Goal: Task Accomplishment & Management: Manage account settings

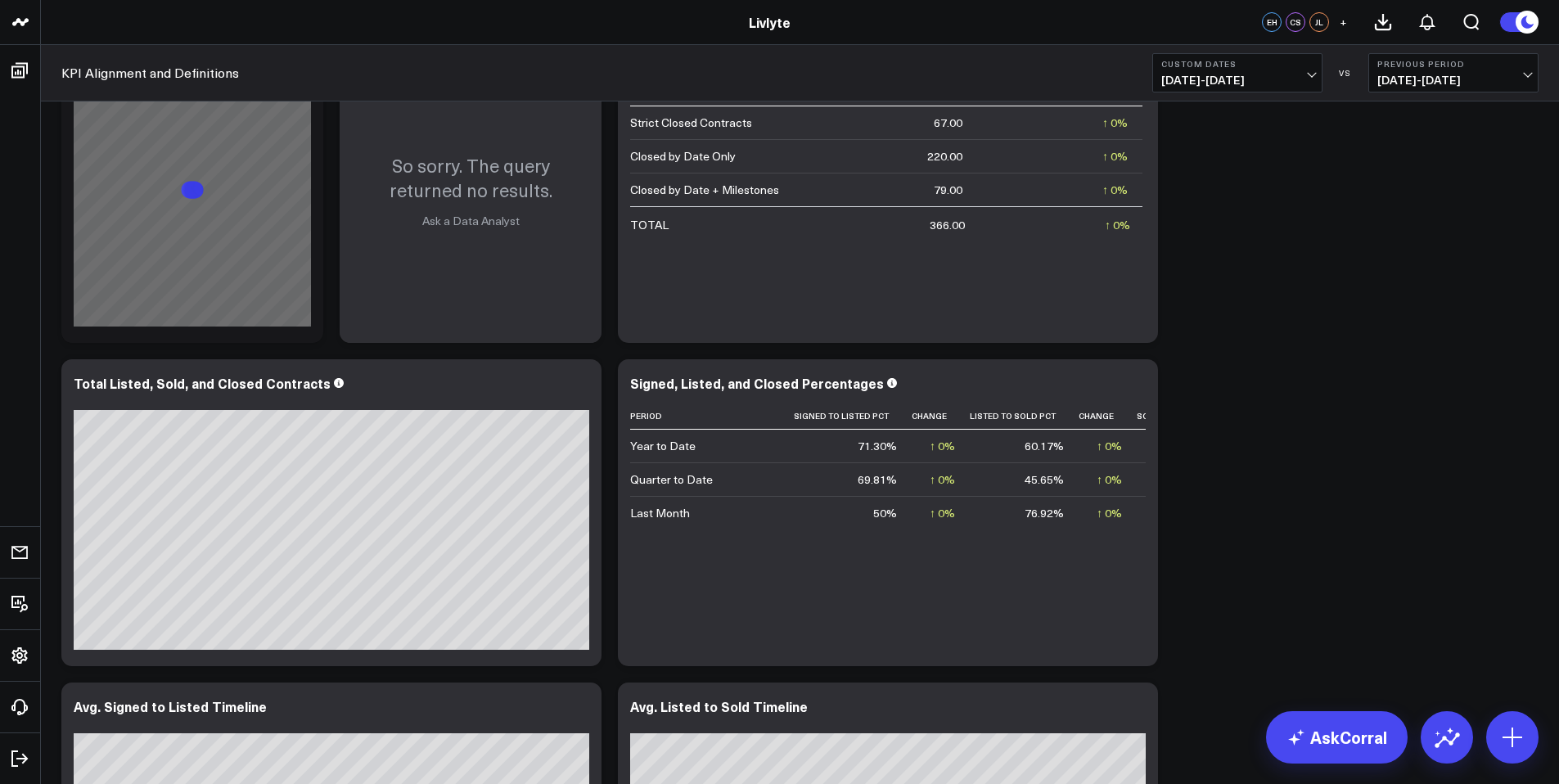
scroll to position [2238, 0]
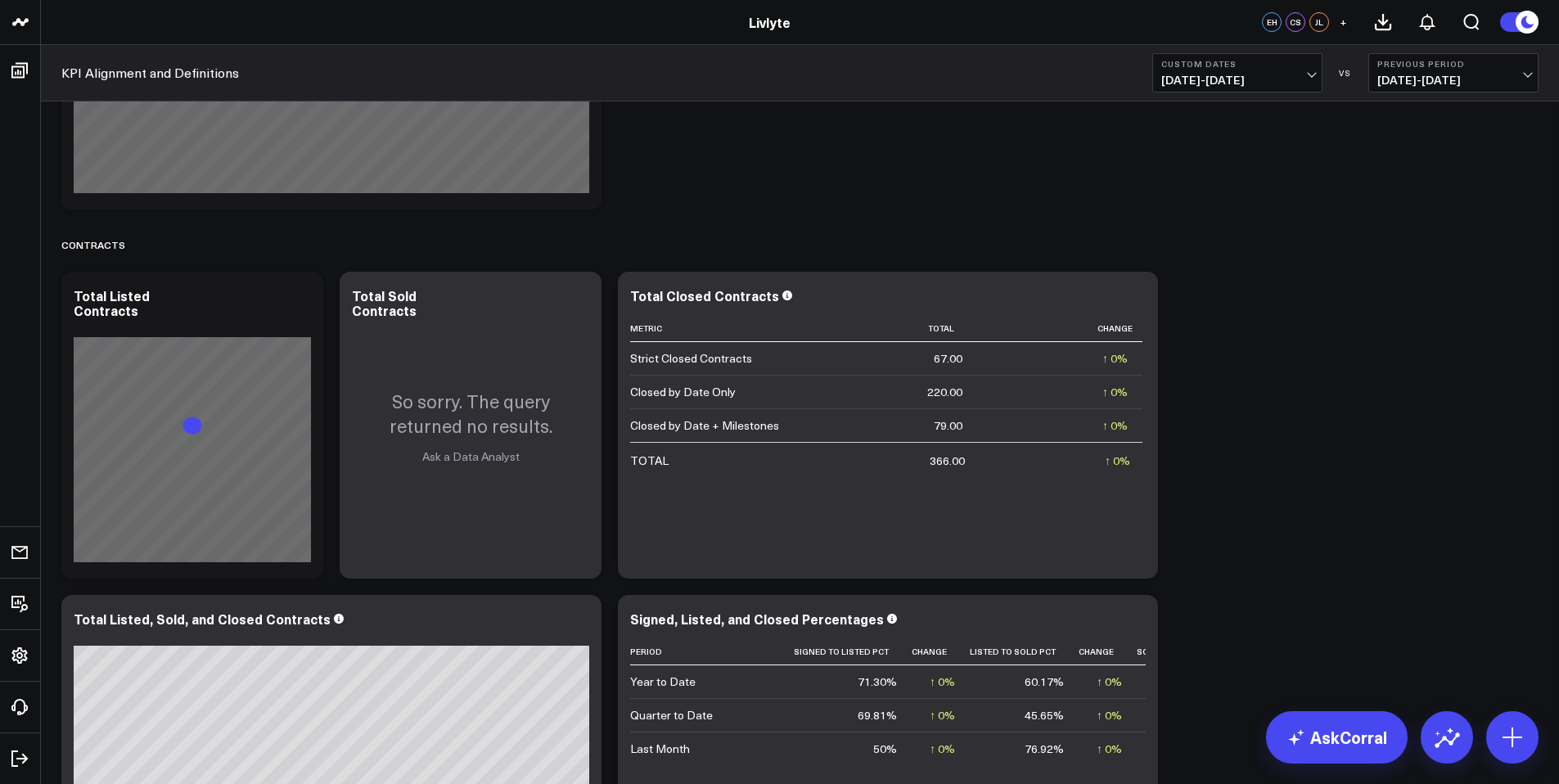
click at [1251, 79] on span "[DATE] - [DATE]" at bounding box center [1237, 80] width 152 height 13
click at [1190, 491] on link "YTD" at bounding box center [1238, 491] width 169 height 31
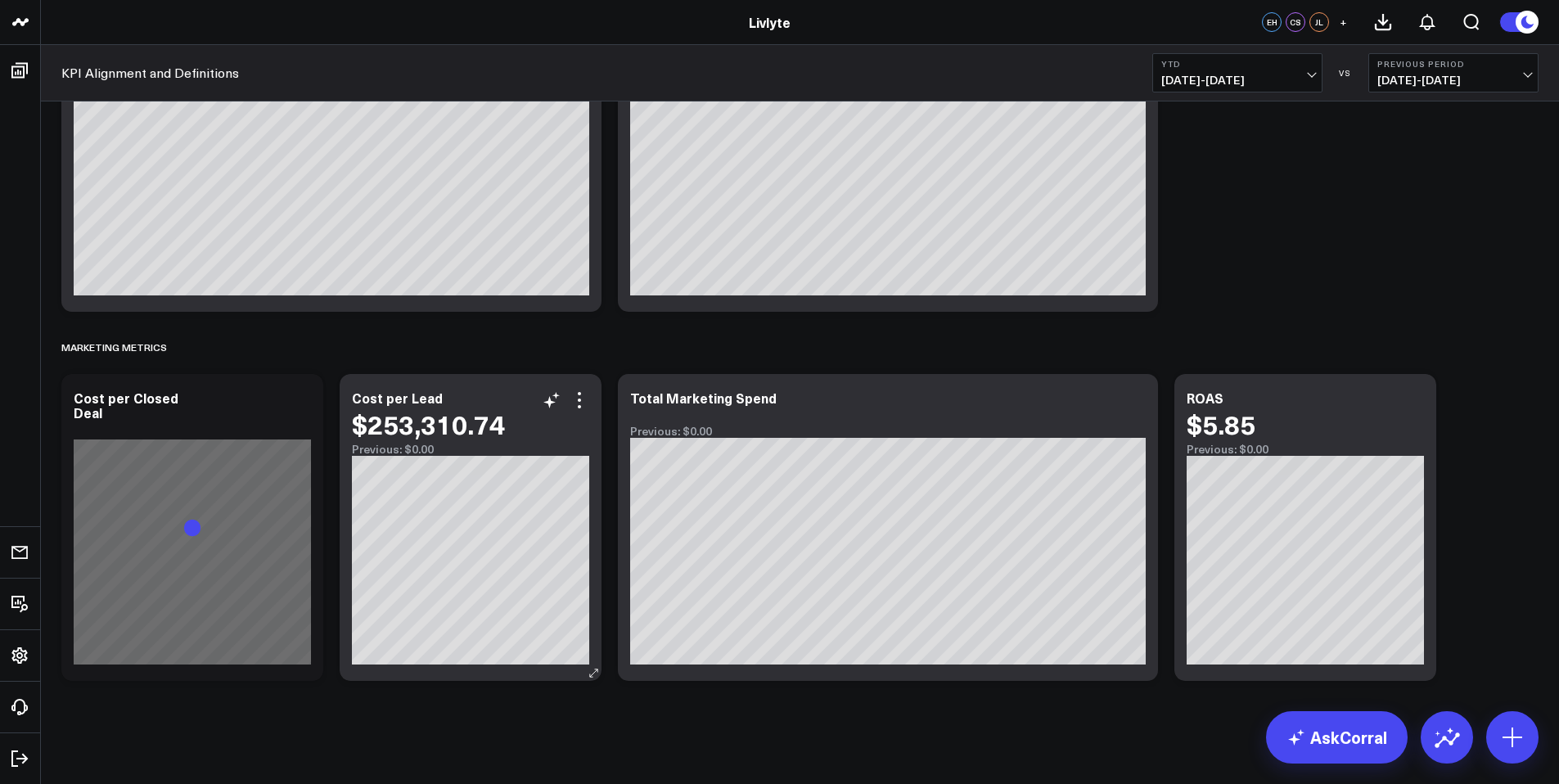
scroll to position [3477, 0]
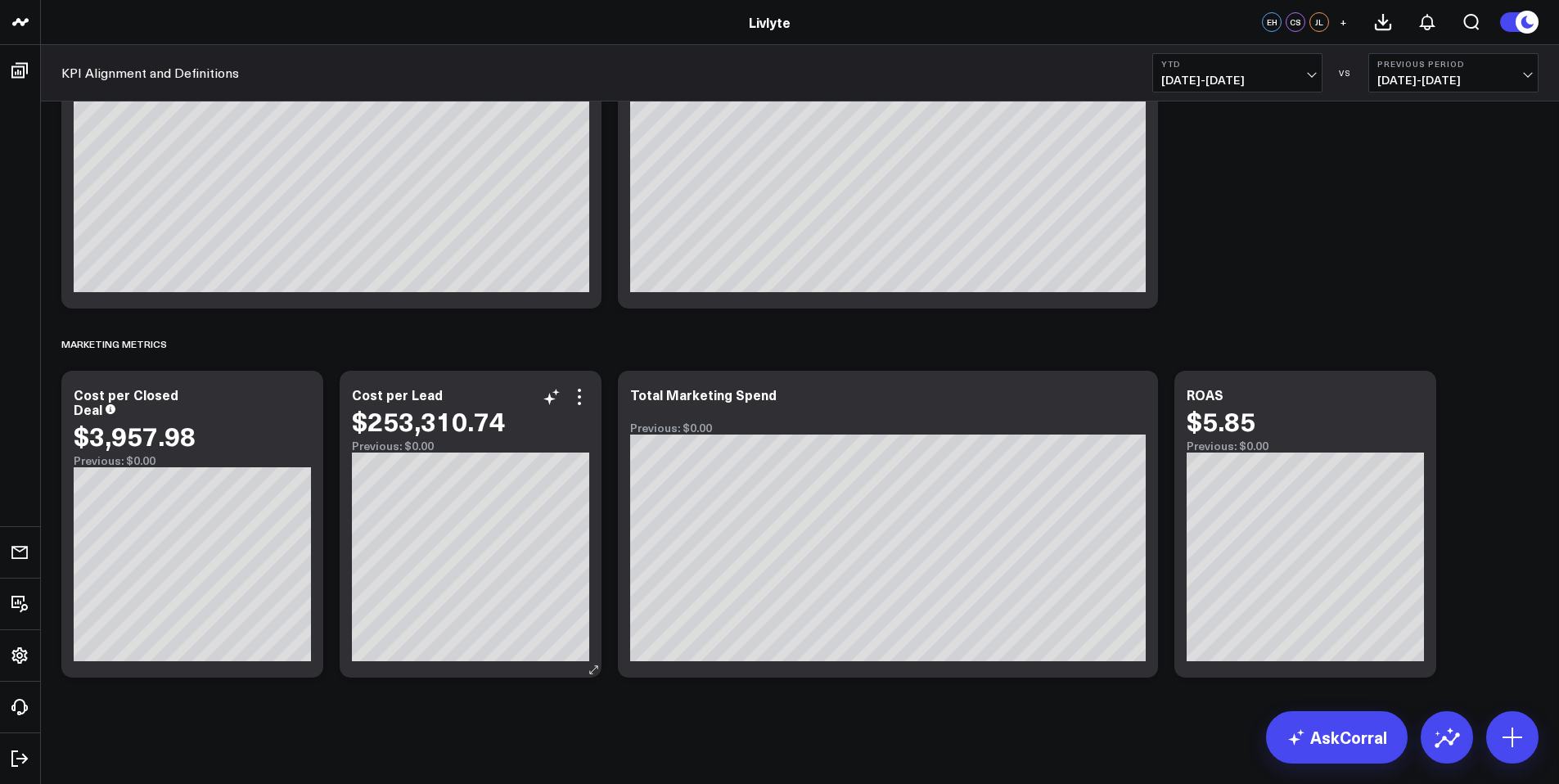
click at [596, 396] on div "Cost per Lead $253,310.74 Previous: $0.00" at bounding box center [471, 524] width 262 height 307
click at [585, 396] on icon at bounding box center [580, 397] width 19 height 19
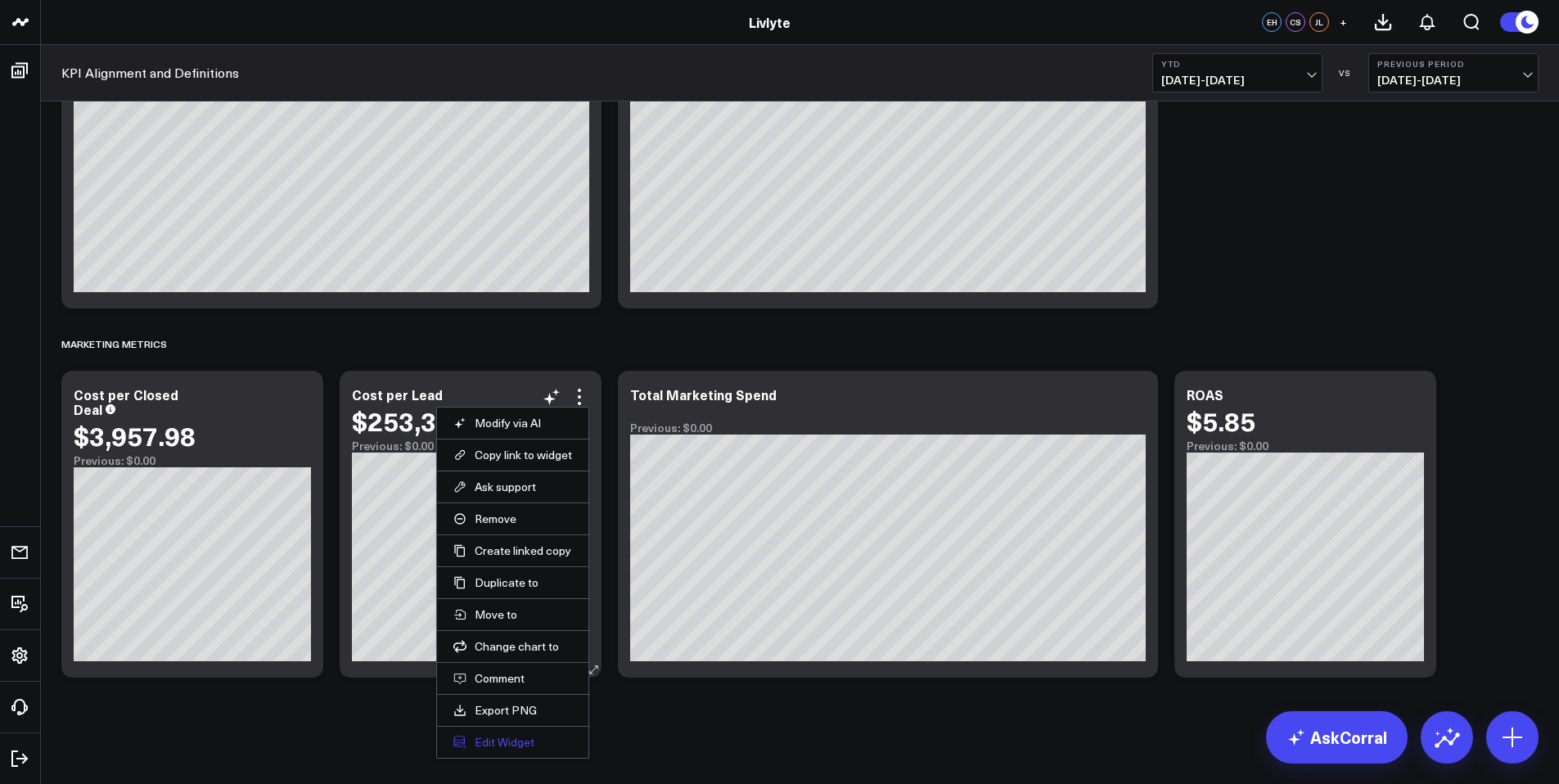
click at [510, 741] on button "Edit Widget" at bounding box center [513, 741] width 118 height 15
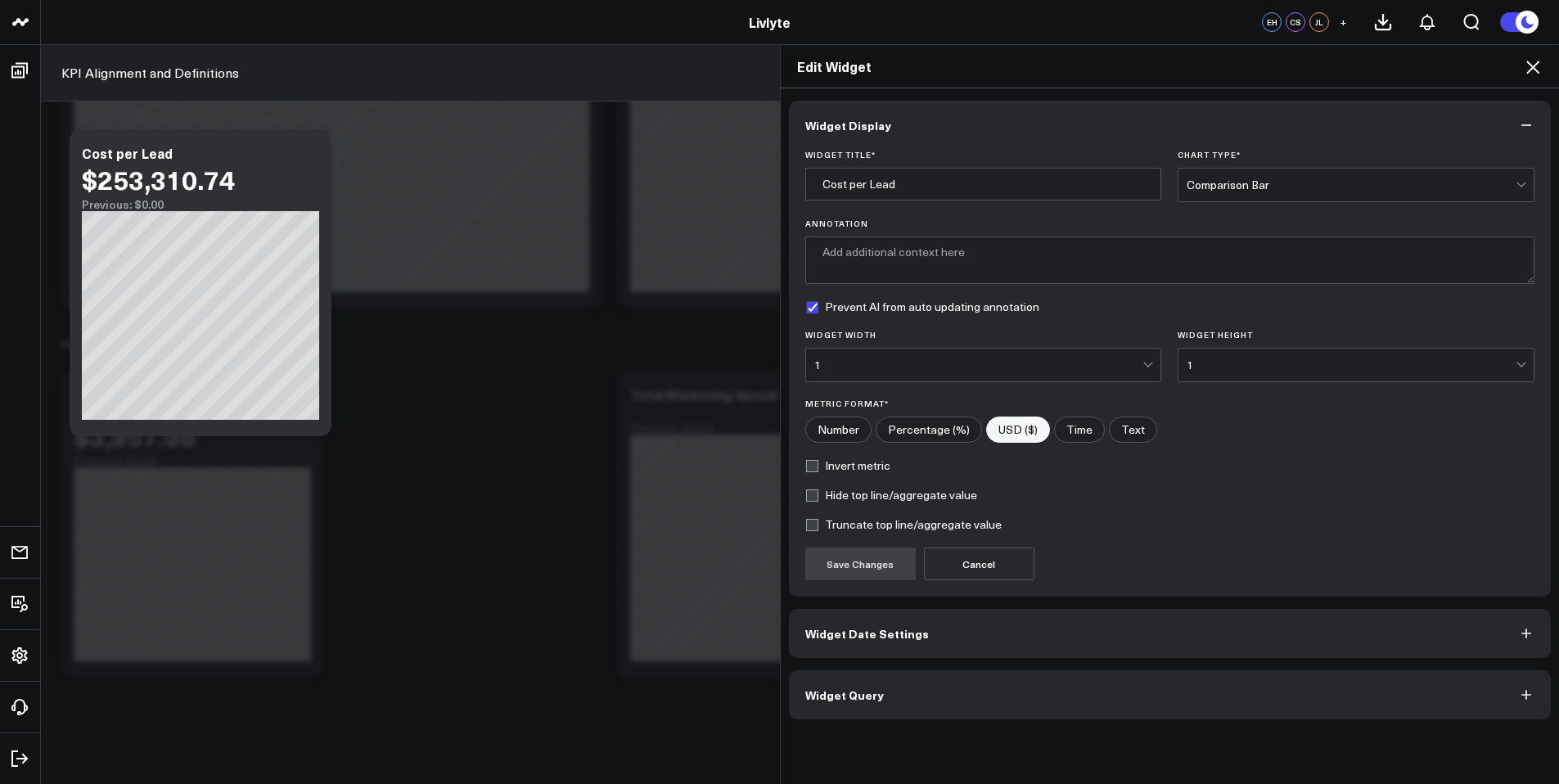
click at [883, 711] on button "Widget Query" at bounding box center [1171, 694] width 763 height 49
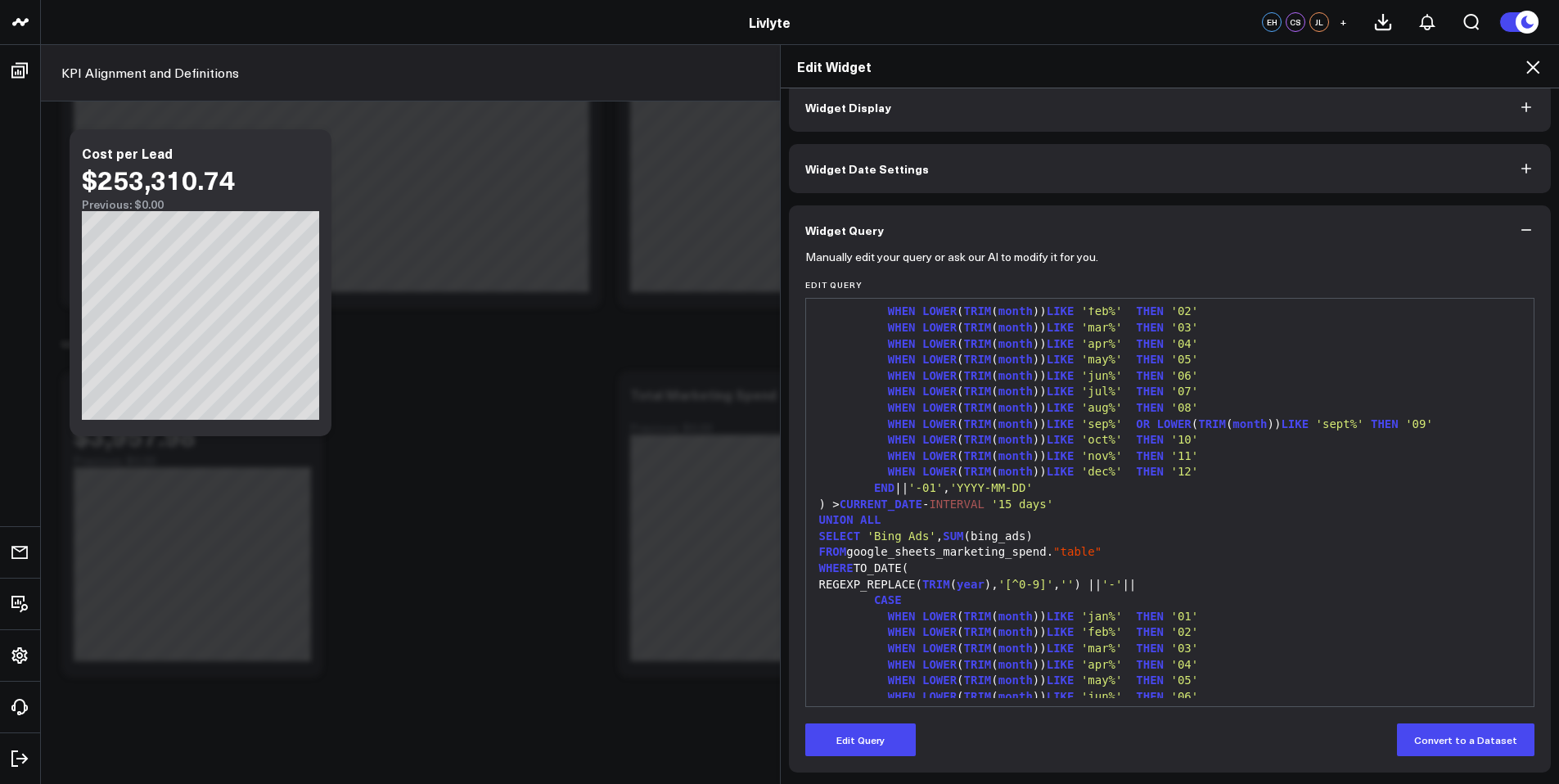
scroll to position [577, 0]
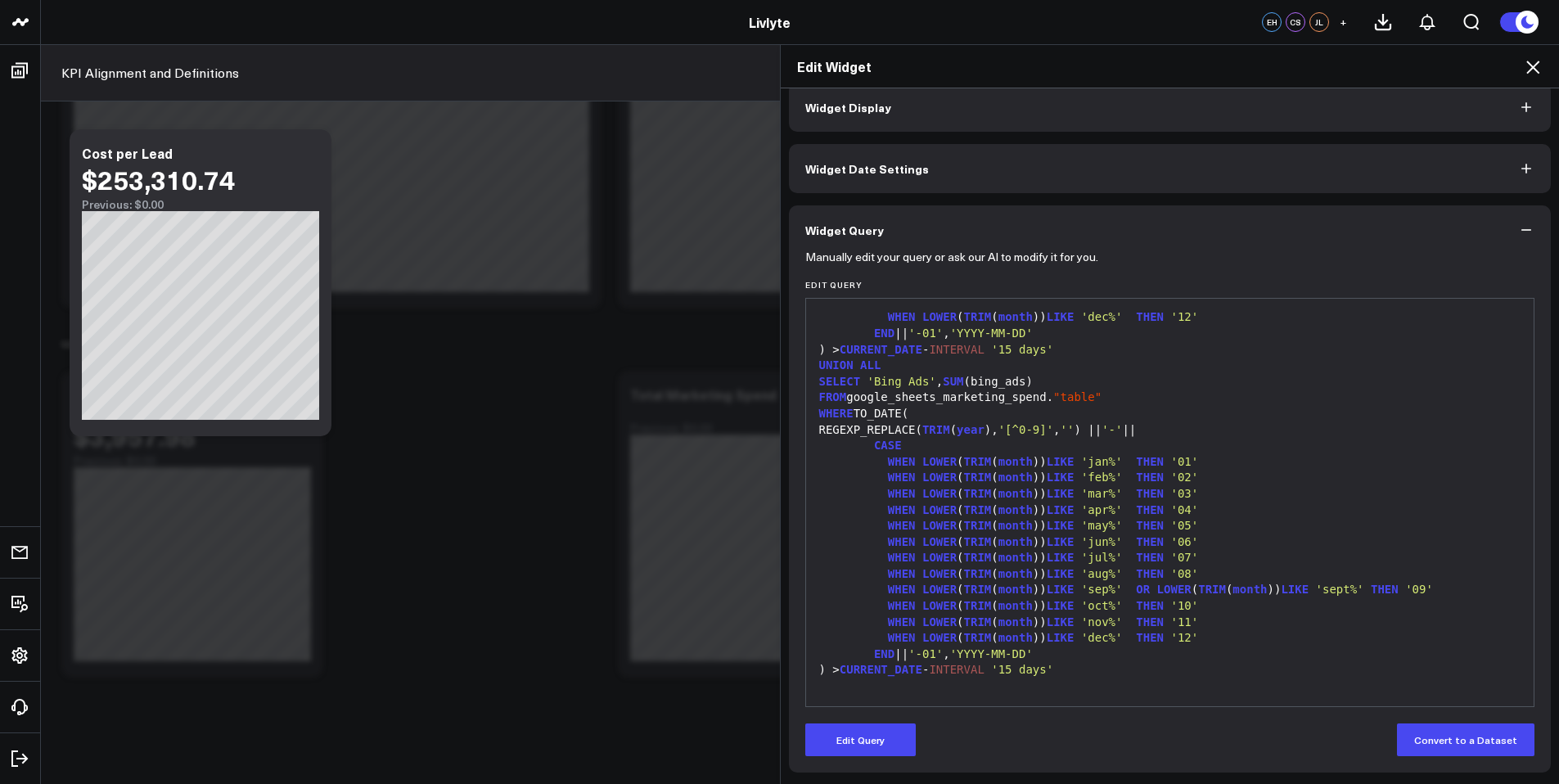
click at [1528, 231] on button "Widget Query" at bounding box center [1171, 230] width 763 height 49
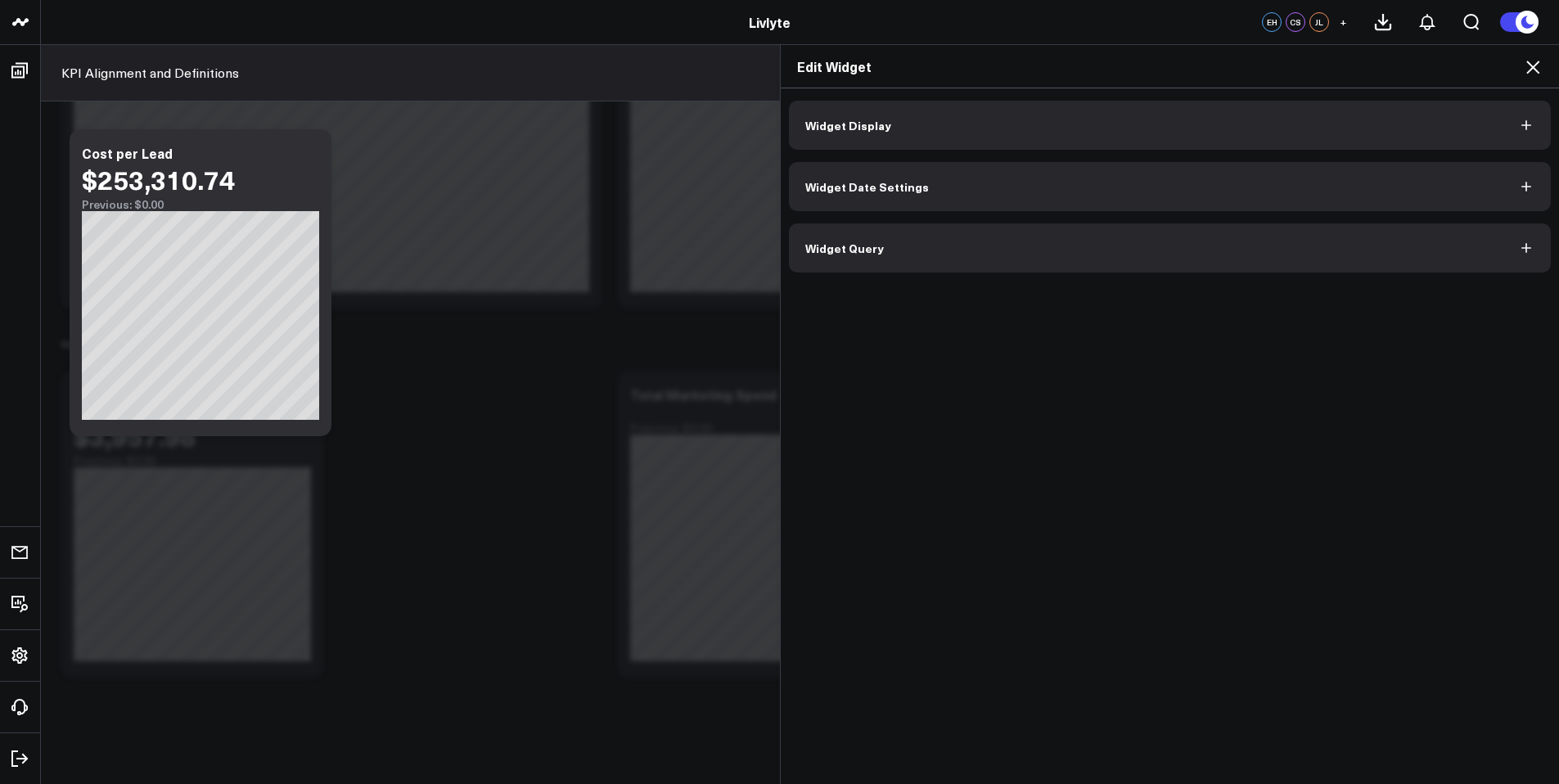
drag, startPoint x: 1541, startPoint y: 71, endPoint x: 1530, endPoint y: 85, distance: 17.8
click at [1531, 85] on div "Edit Widget" at bounding box center [1170, 66] width 780 height 44
click at [1384, 236] on button "Widget Query" at bounding box center [1171, 247] width 763 height 49
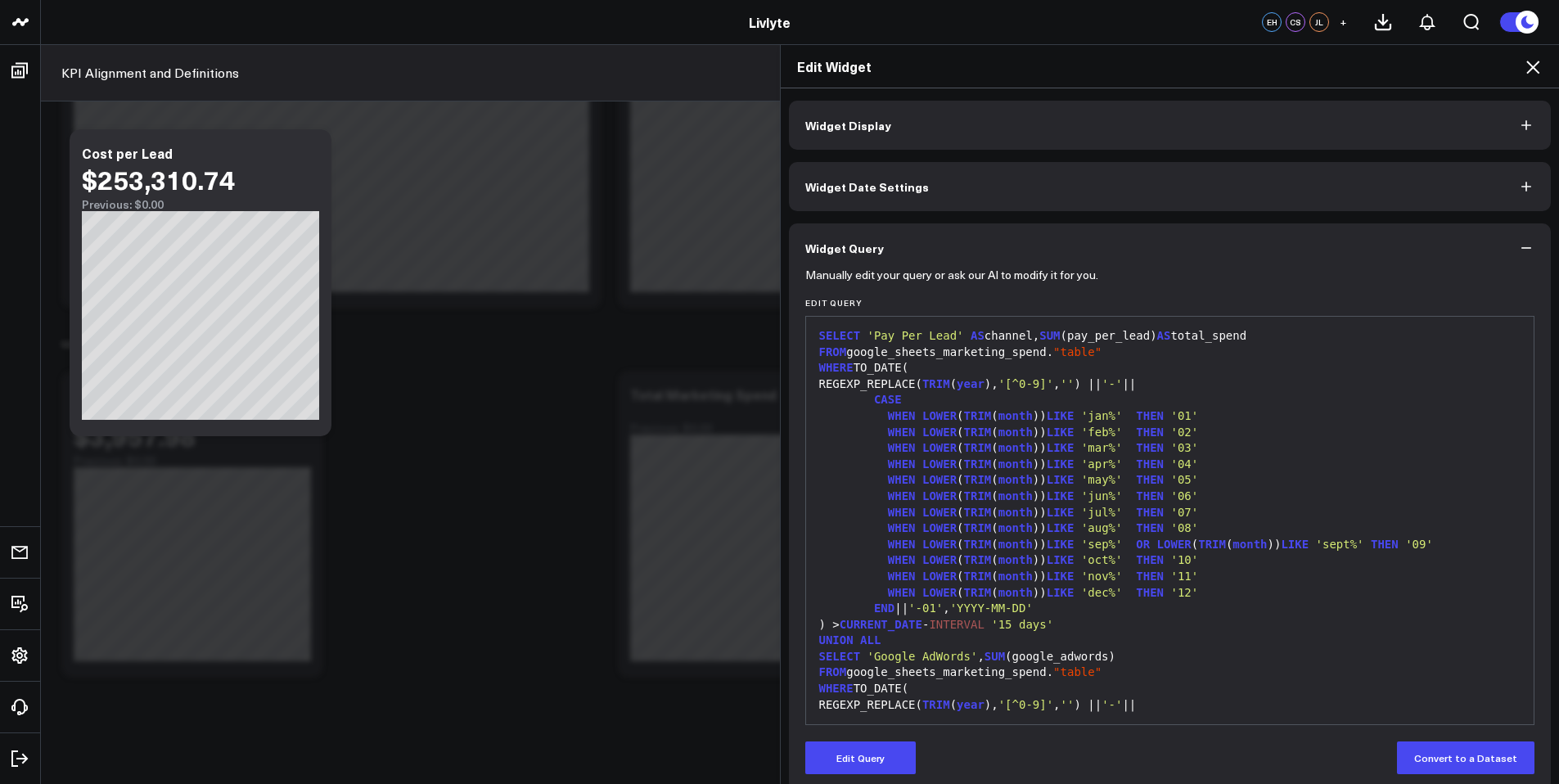
click at [1541, 62] on icon at bounding box center [1533, 67] width 19 height 19
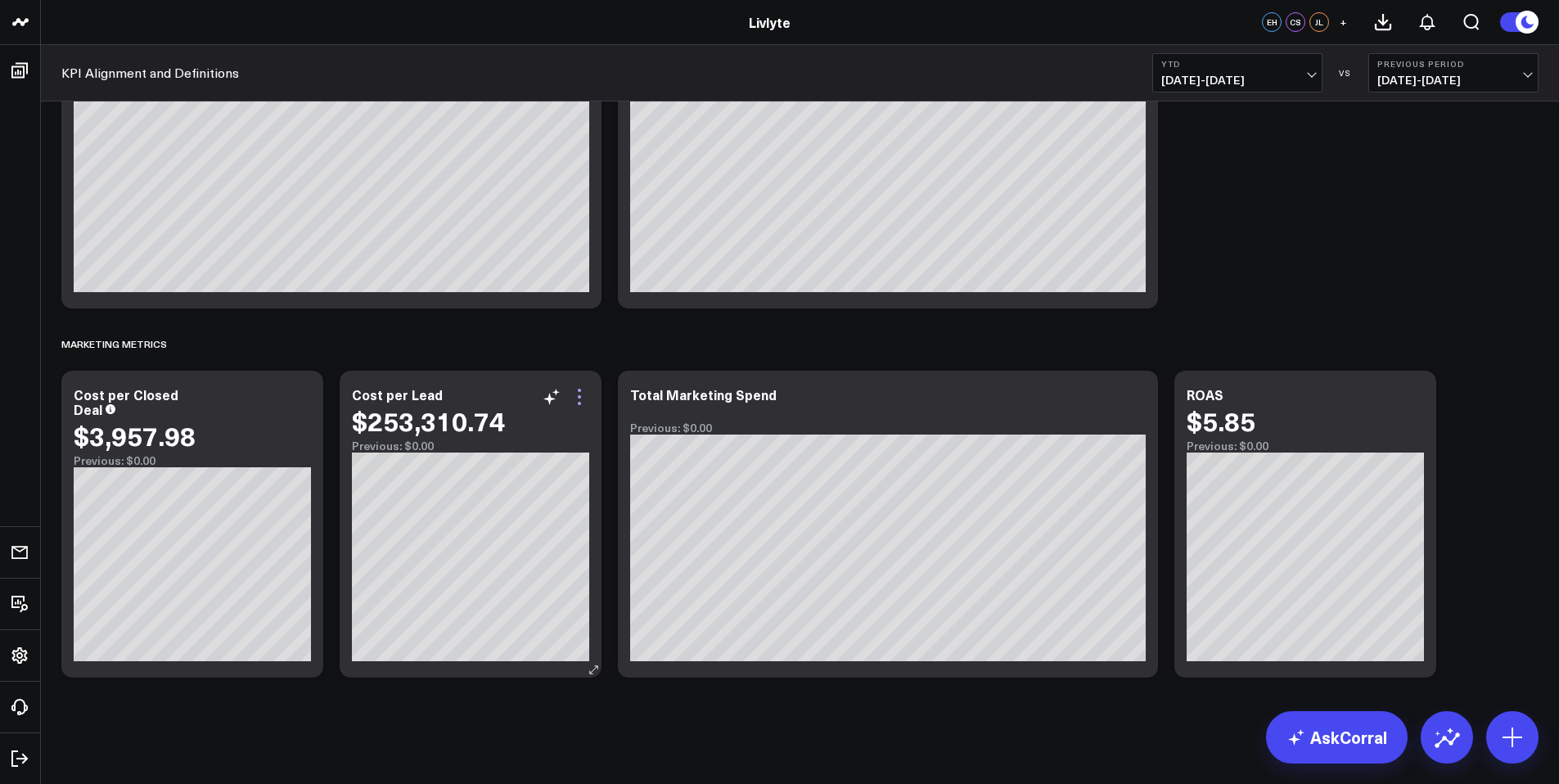
click at [571, 397] on icon at bounding box center [580, 397] width 19 height 19
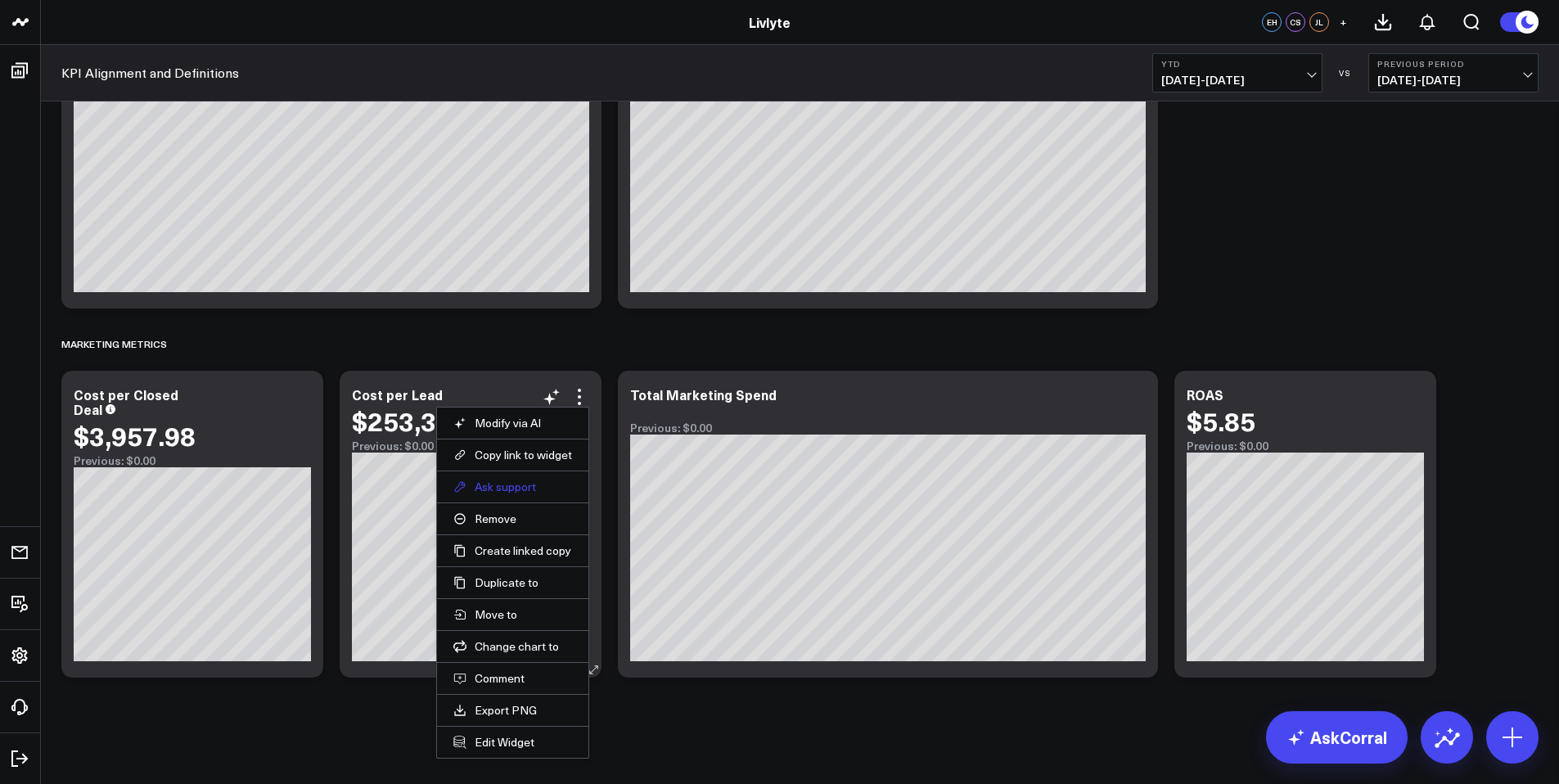
click at [540, 482] on button "Ask support" at bounding box center [513, 486] width 118 height 15
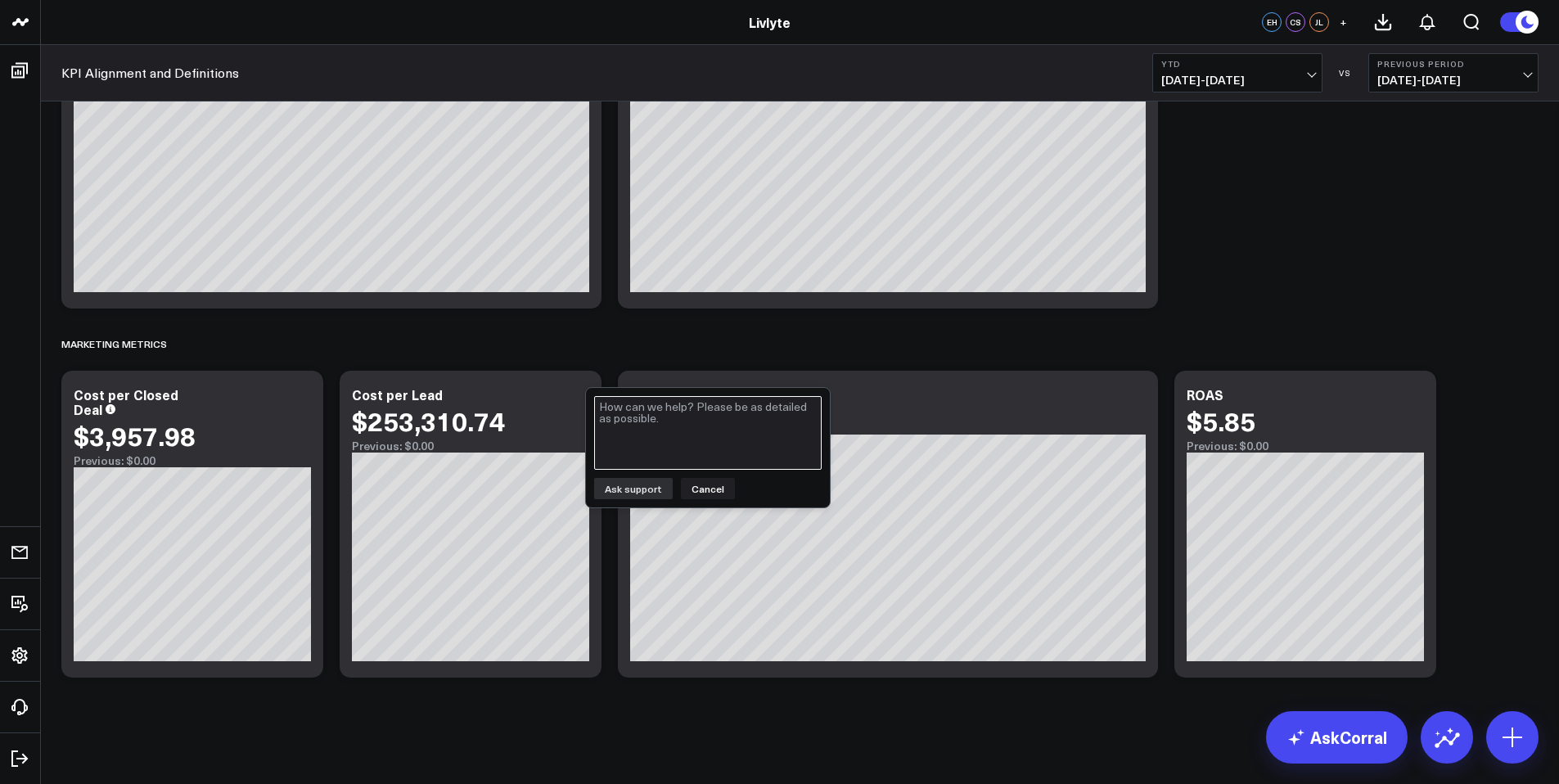
click at [707, 404] on textarea at bounding box center [708, 433] width 227 height 74
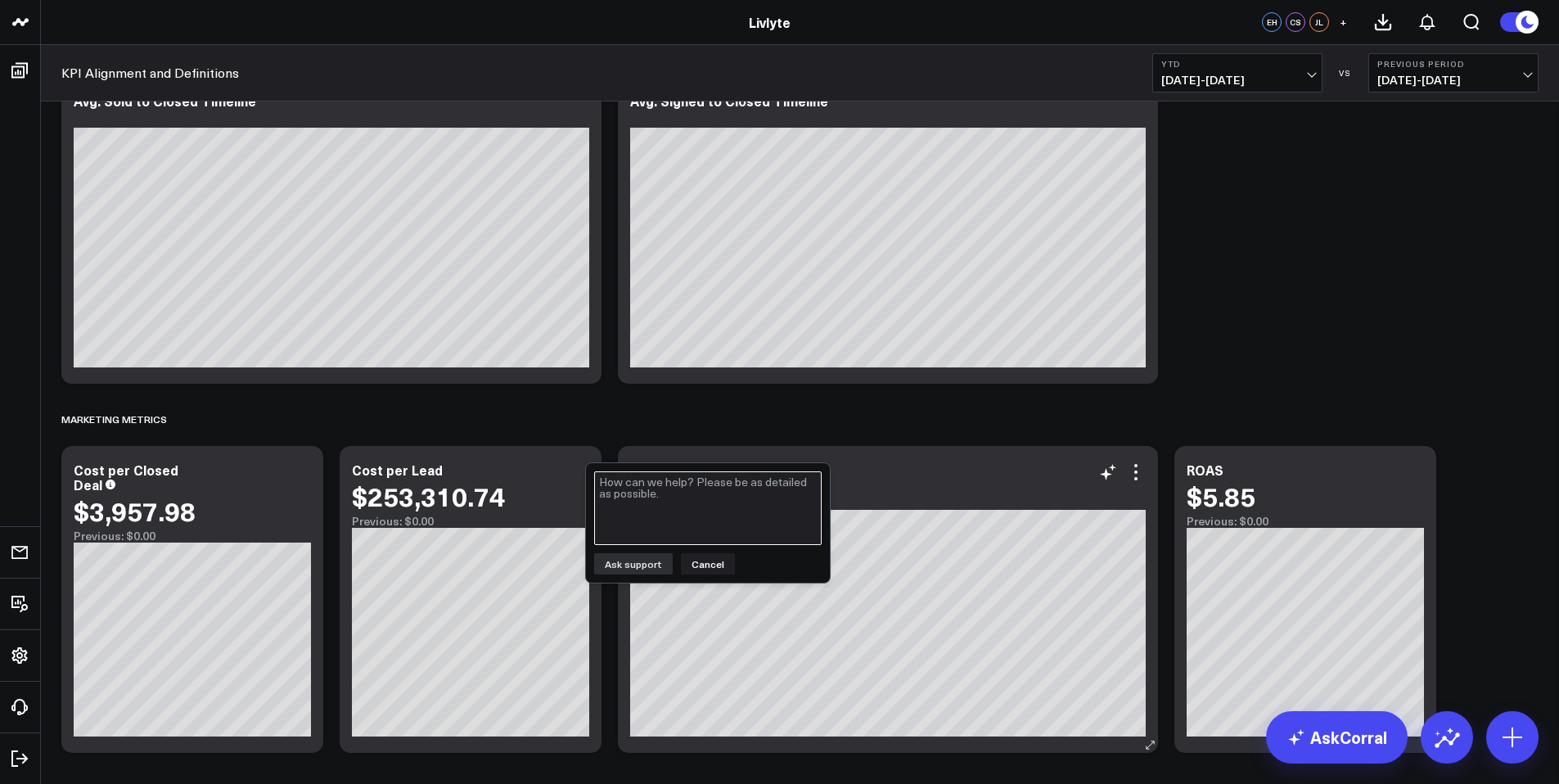
scroll to position [3405, 0]
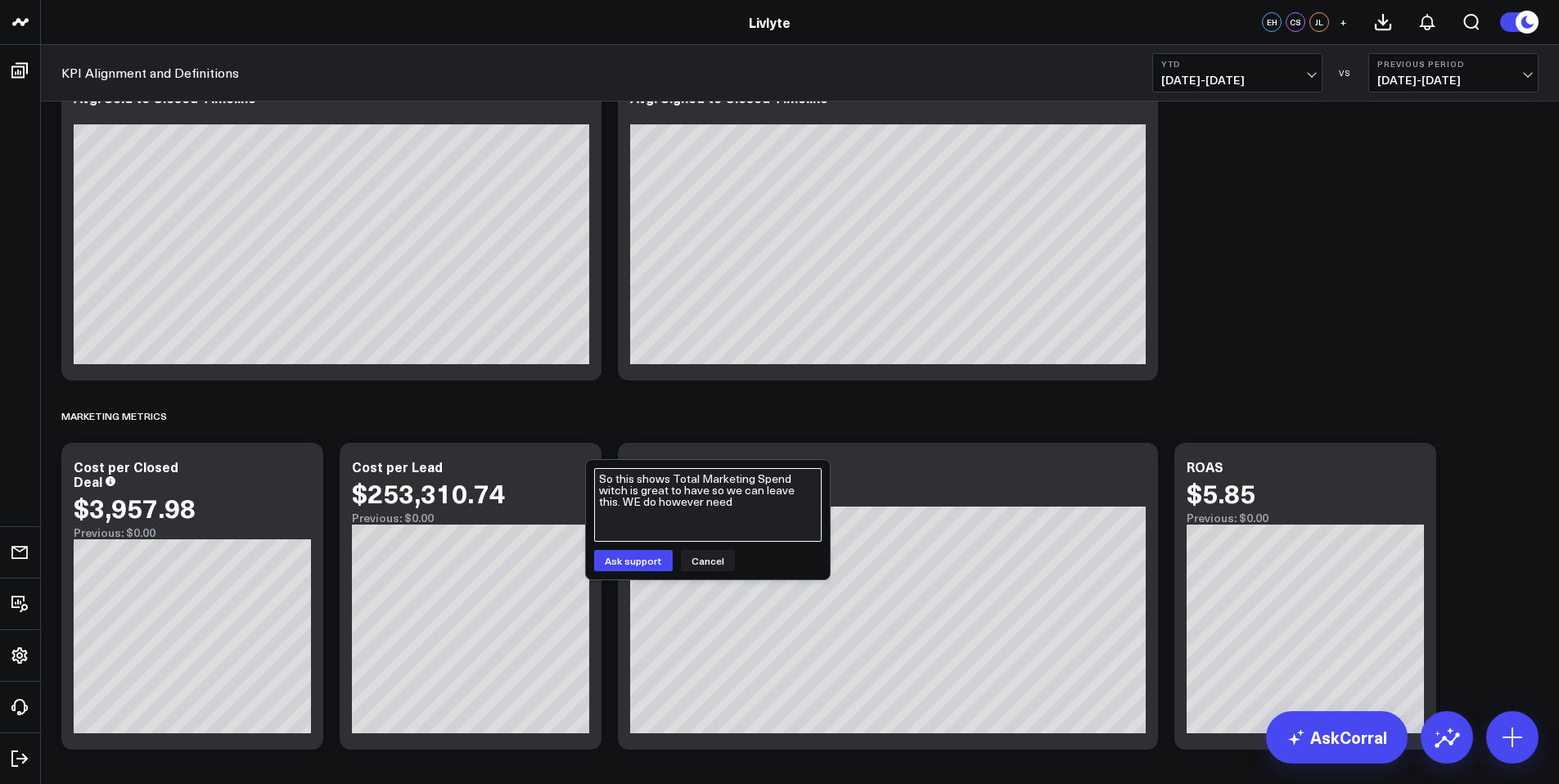
click at [614, 502] on textarea "So this shows Total Marketing Spend witch is great to have so we can leave this…" at bounding box center [708, 505] width 227 height 74
click at [714, 500] on textarea "So this shows Total Marketing Spend witch is great to have so we can leave this…" at bounding box center [708, 505] width 227 height 74
type textarea "So this shows Total Marketing Spend witch is great to have so we can leave this…"
click at [605, 565] on button "Ask support" at bounding box center [633, 561] width 79 height 21
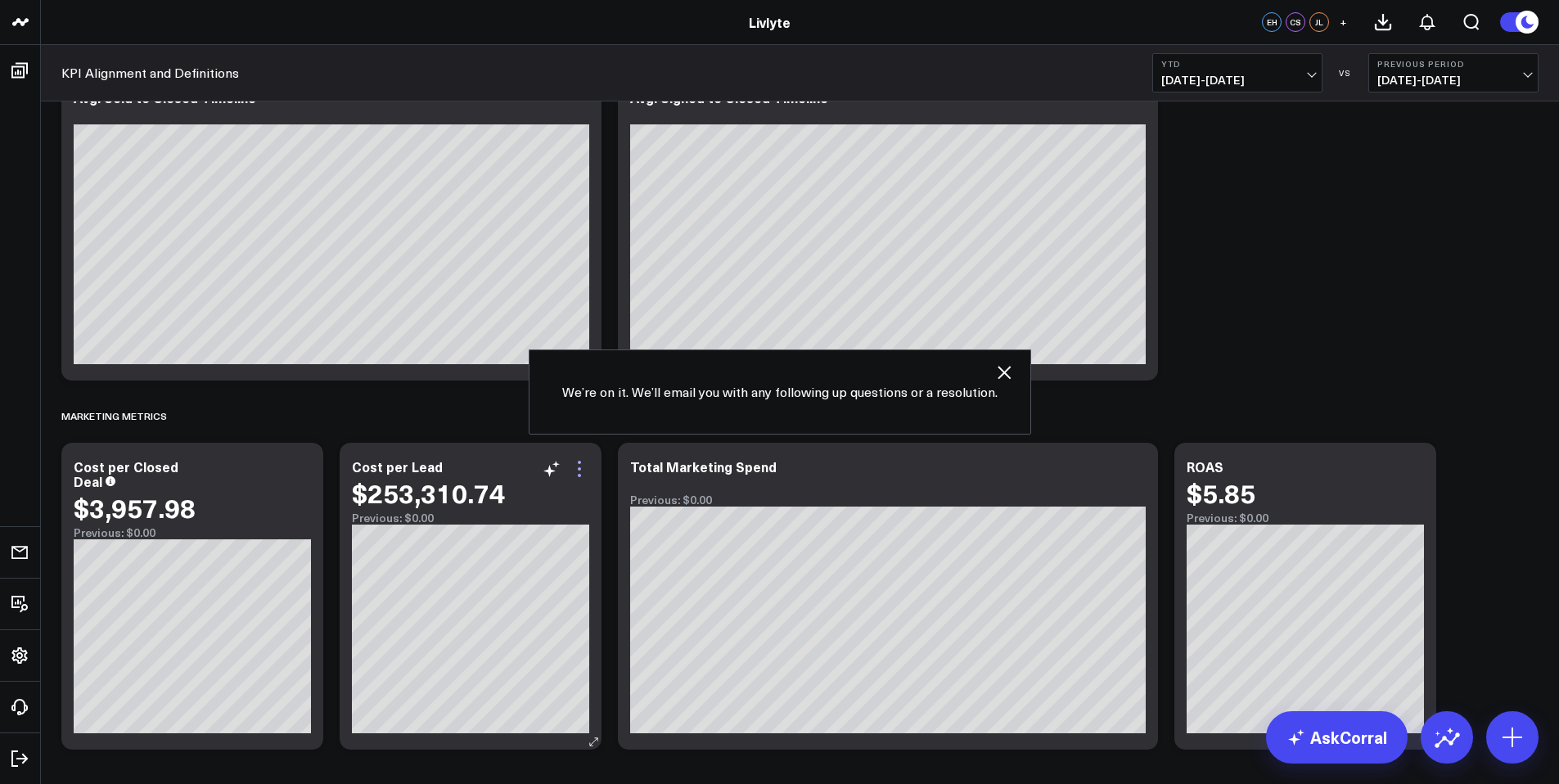
click at [586, 467] on icon at bounding box center [580, 469] width 19 height 19
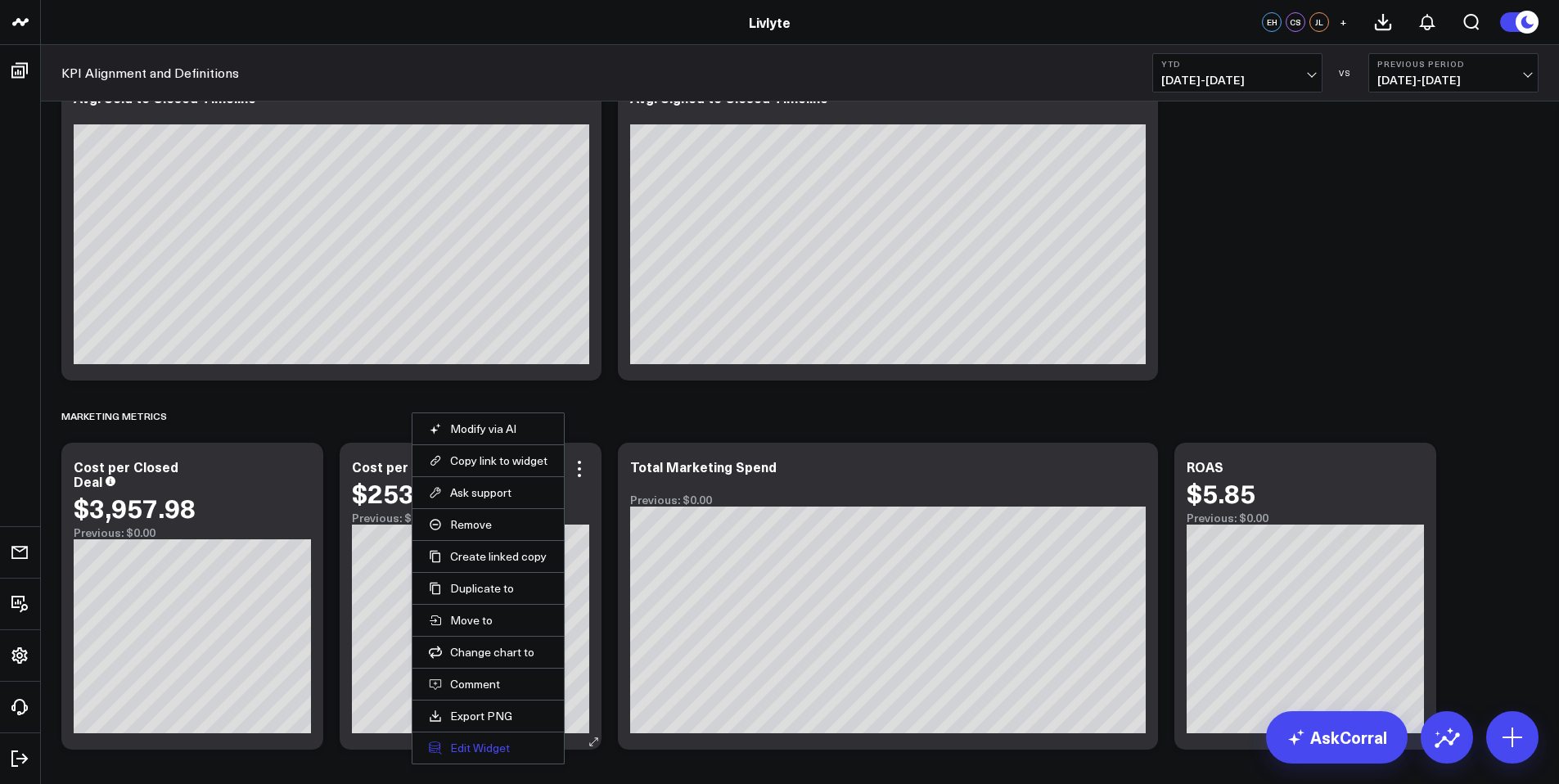
click at [480, 751] on button "Edit Widget" at bounding box center [488, 747] width 118 height 15
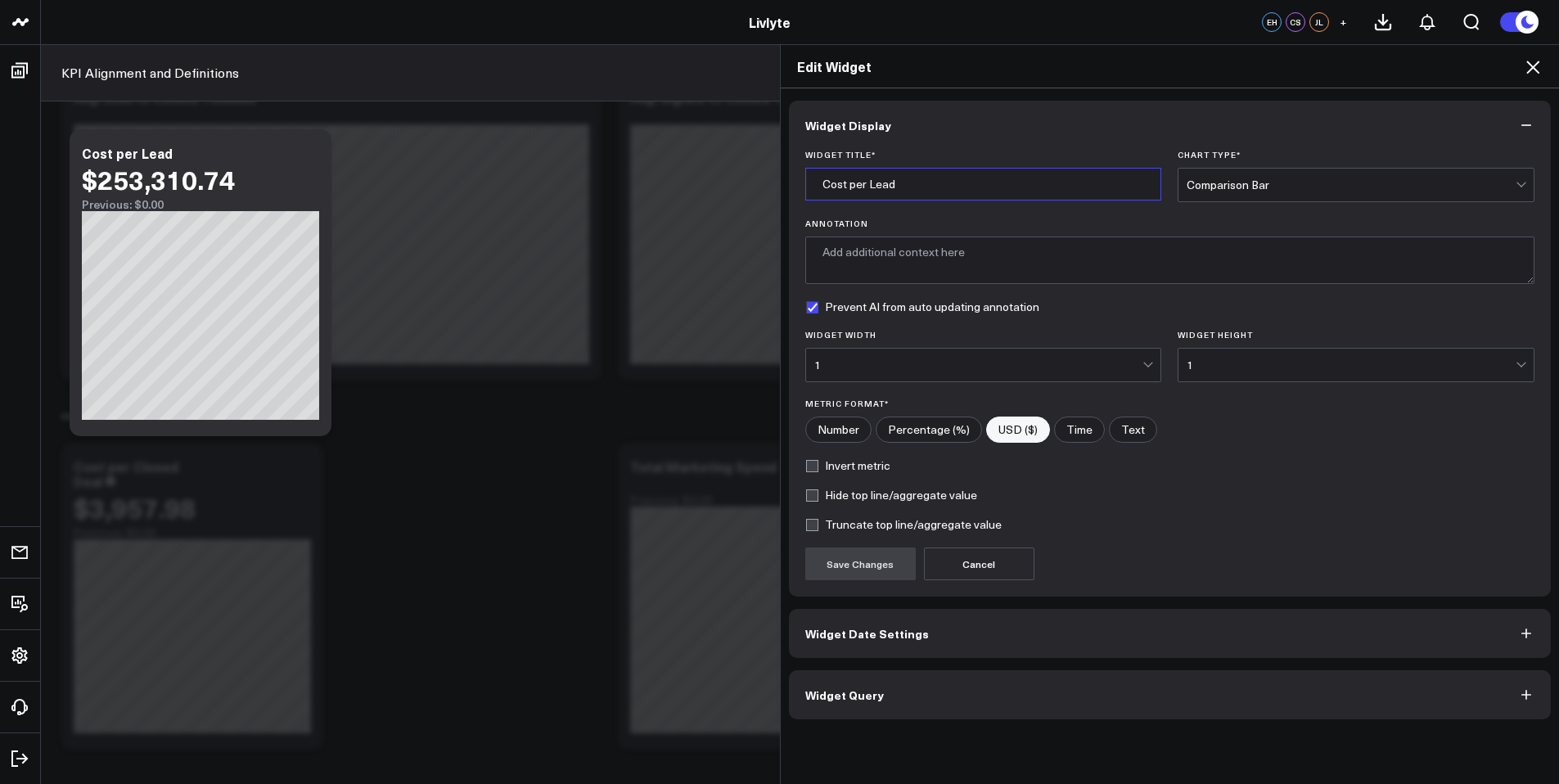
drag, startPoint x: 937, startPoint y: 187, endPoint x: 634, endPoint y: 171, distance: 303.4
click at [937, 186] on input "Cost per Lead" at bounding box center [984, 184] width 357 height 33
drag, startPoint x: 634, startPoint y: 171, endPoint x: 614, endPoint y: 170, distance: 20.0
click at [614, 170] on div "Edit Widget Widget Display Widget Title * Cost per Lead Chart Type * Comparison…" at bounding box center [780, 414] width 1559 height 739
click at [1208, 440] on div "Number Percentage (%) USD ($) Time Text" at bounding box center [1171, 429] width 730 height 26
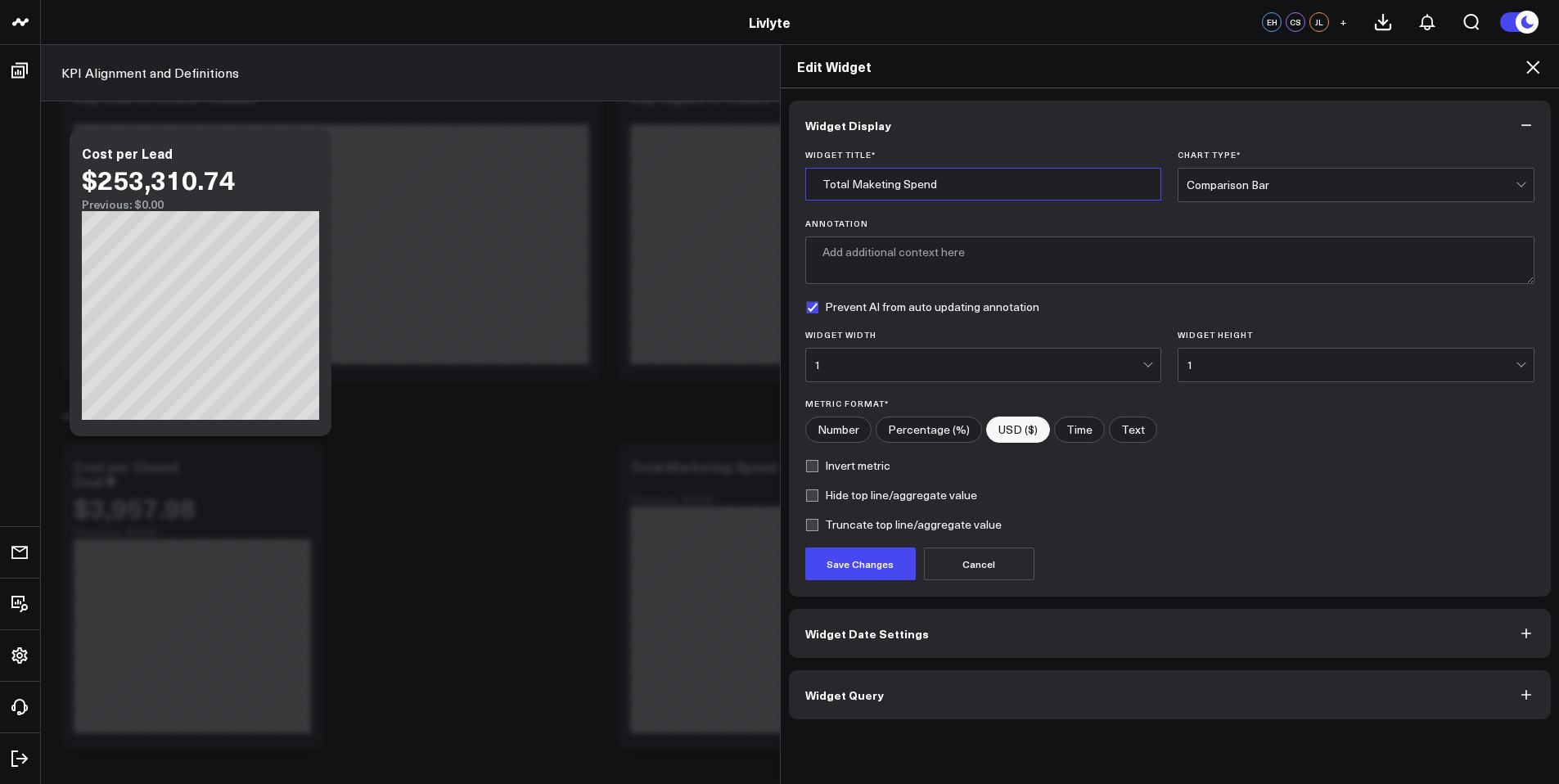
click at [875, 186] on input "Total Maketing Spend" at bounding box center [984, 184] width 357 height 33
click at [860, 185] on input "Total Maketing Spend" at bounding box center [984, 184] width 357 height 33
type input "Total Marketing Spend"
click at [1026, 227] on label "Annotation" at bounding box center [1171, 223] width 730 height 10
click at [1026, 237] on textarea "Annotation" at bounding box center [1171, 260] width 730 height 48
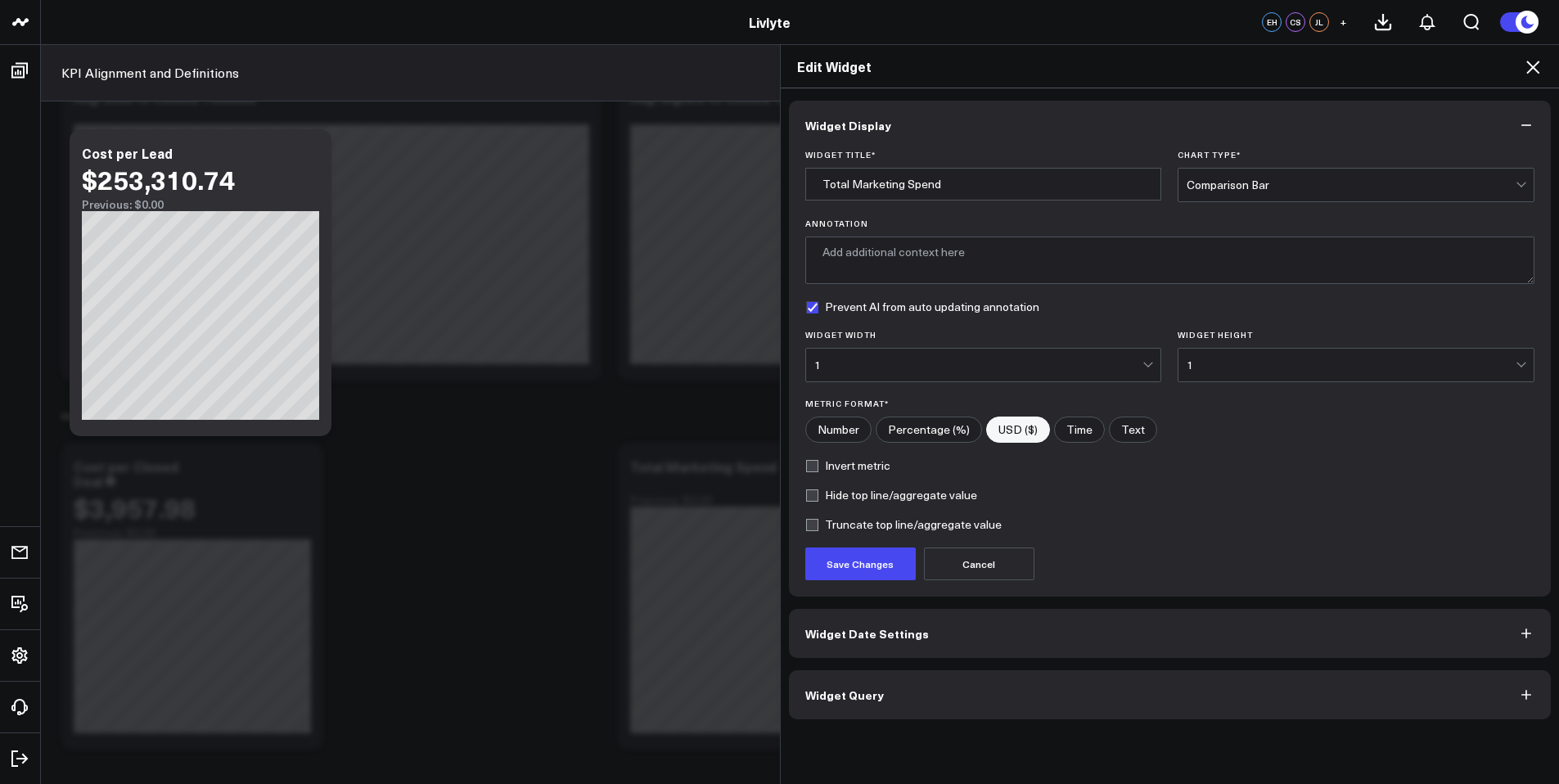
click at [1121, 518] on div "Truncate top line/aggregate value" at bounding box center [1171, 524] width 730 height 13
click at [871, 574] on button "Save Changes" at bounding box center [861, 564] width 111 height 33
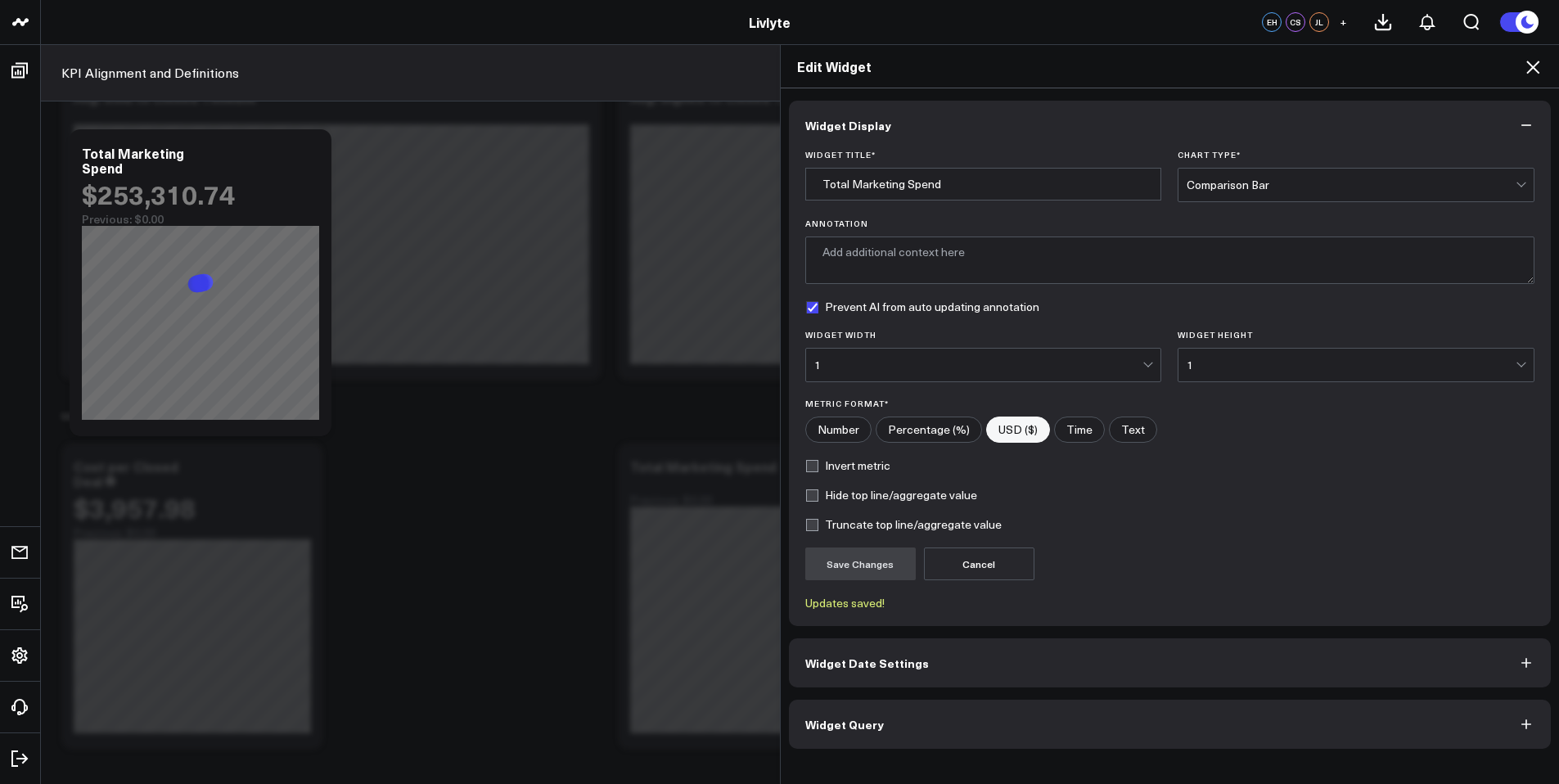
drag, startPoint x: 1548, startPoint y: 65, endPoint x: 1530, endPoint y: 52, distance: 22.2
click at [1548, 65] on div "Edit Widget" at bounding box center [1170, 66] width 780 height 44
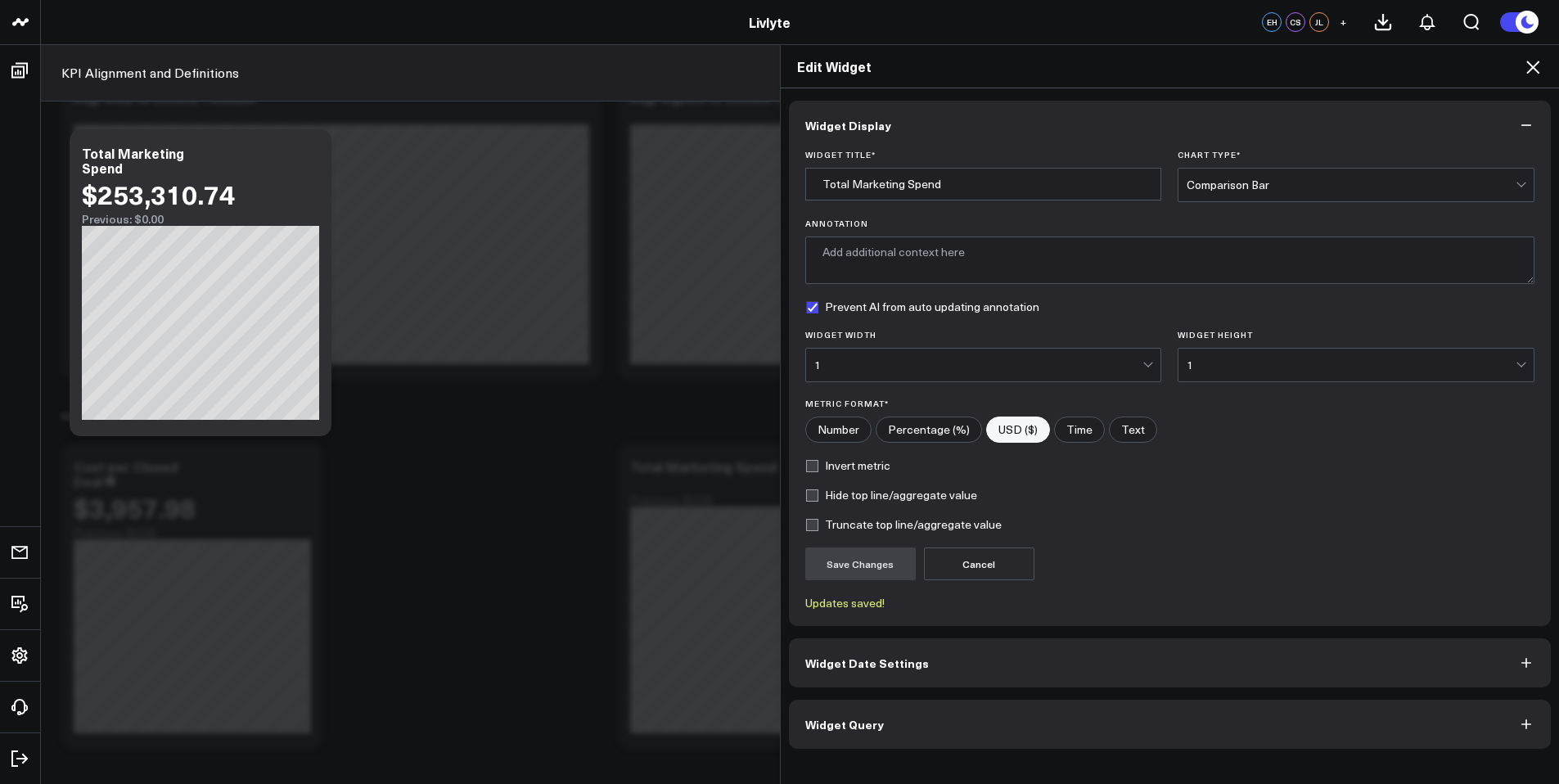
click at [1535, 69] on icon at bounding box center [1532, 66] width 13 height 13
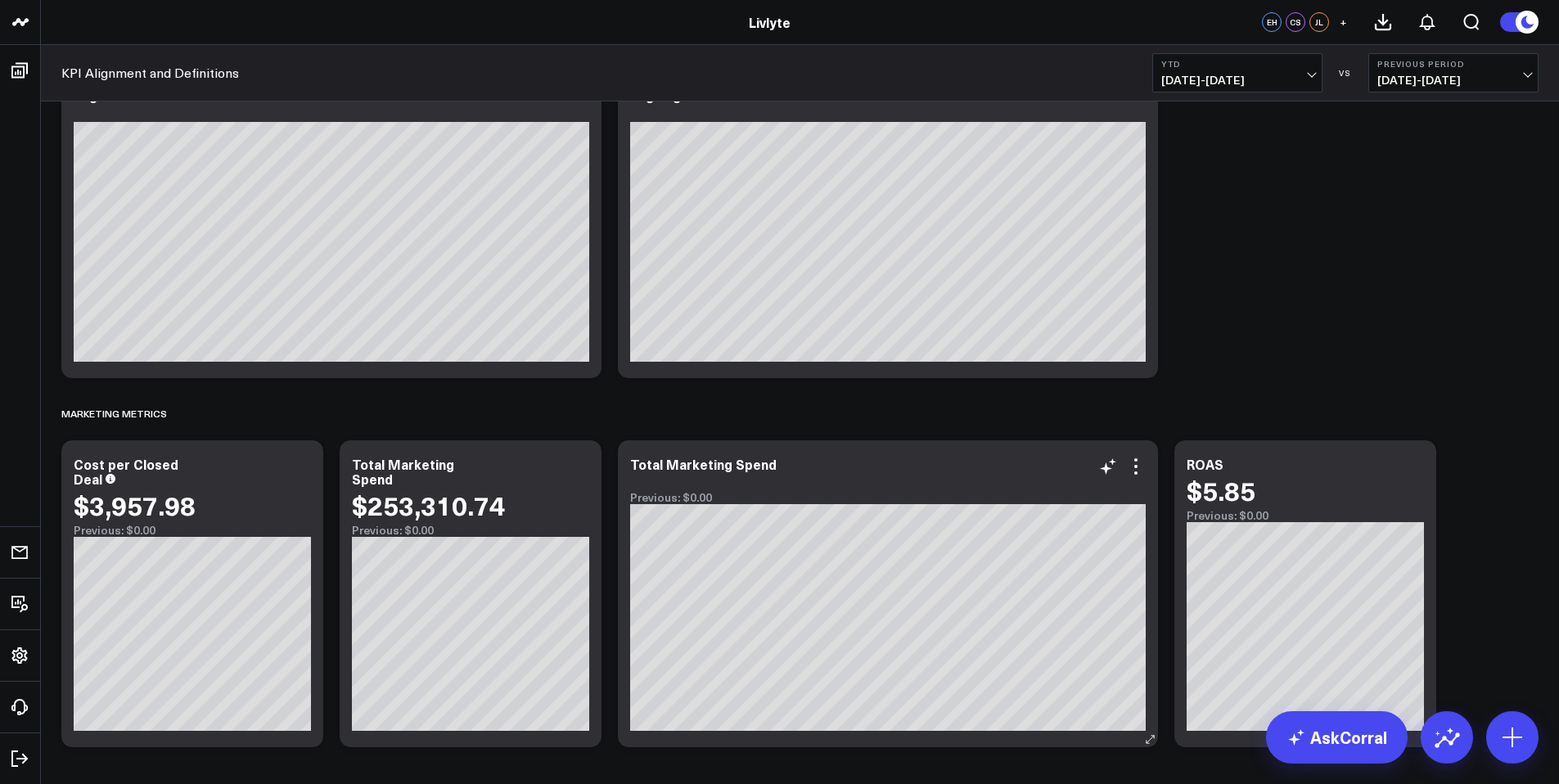
scroll to position [3411, 0]
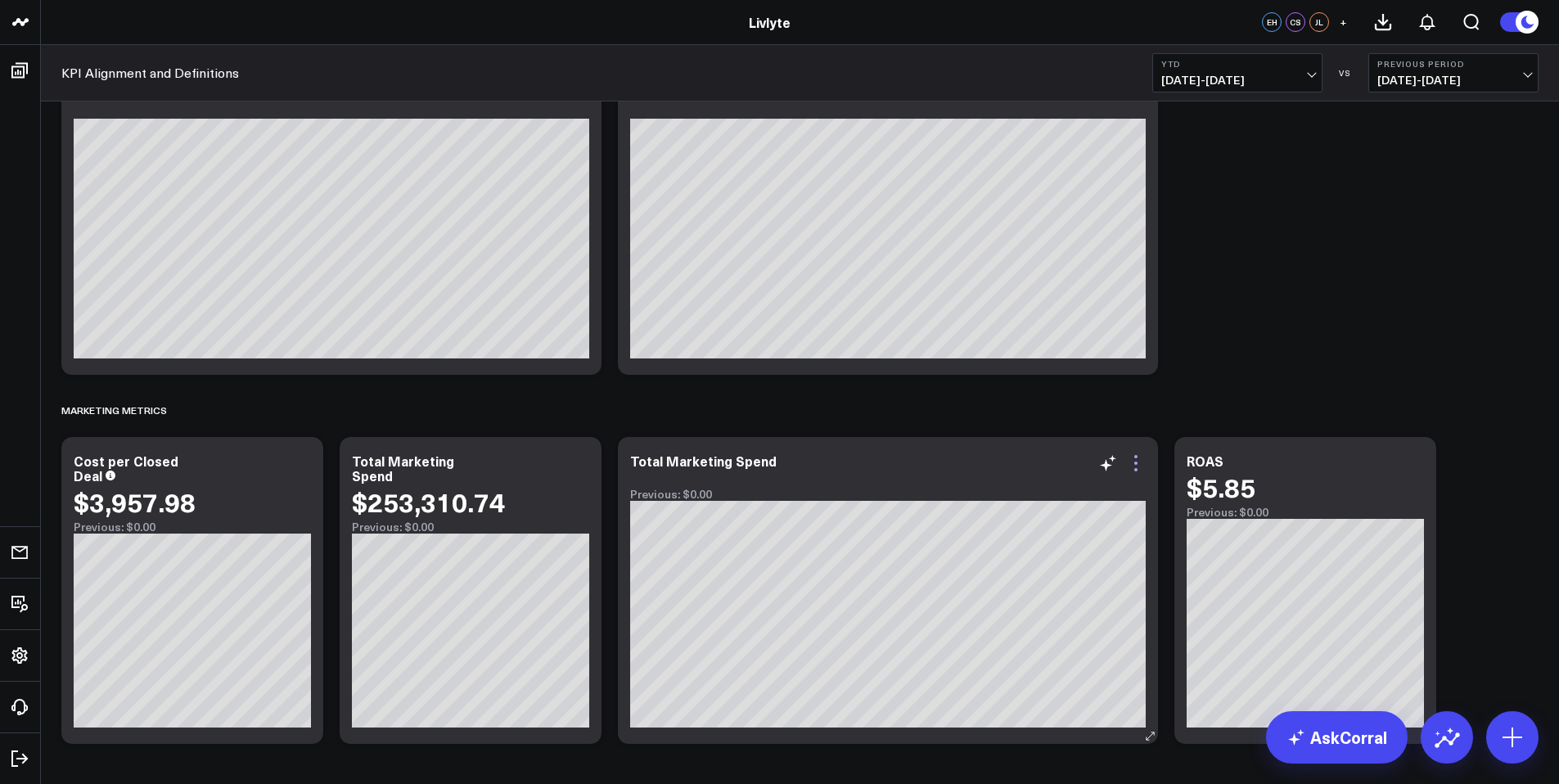
click at [1134, 466] on icon at bounding box center [1136, 463] width 19 height 19
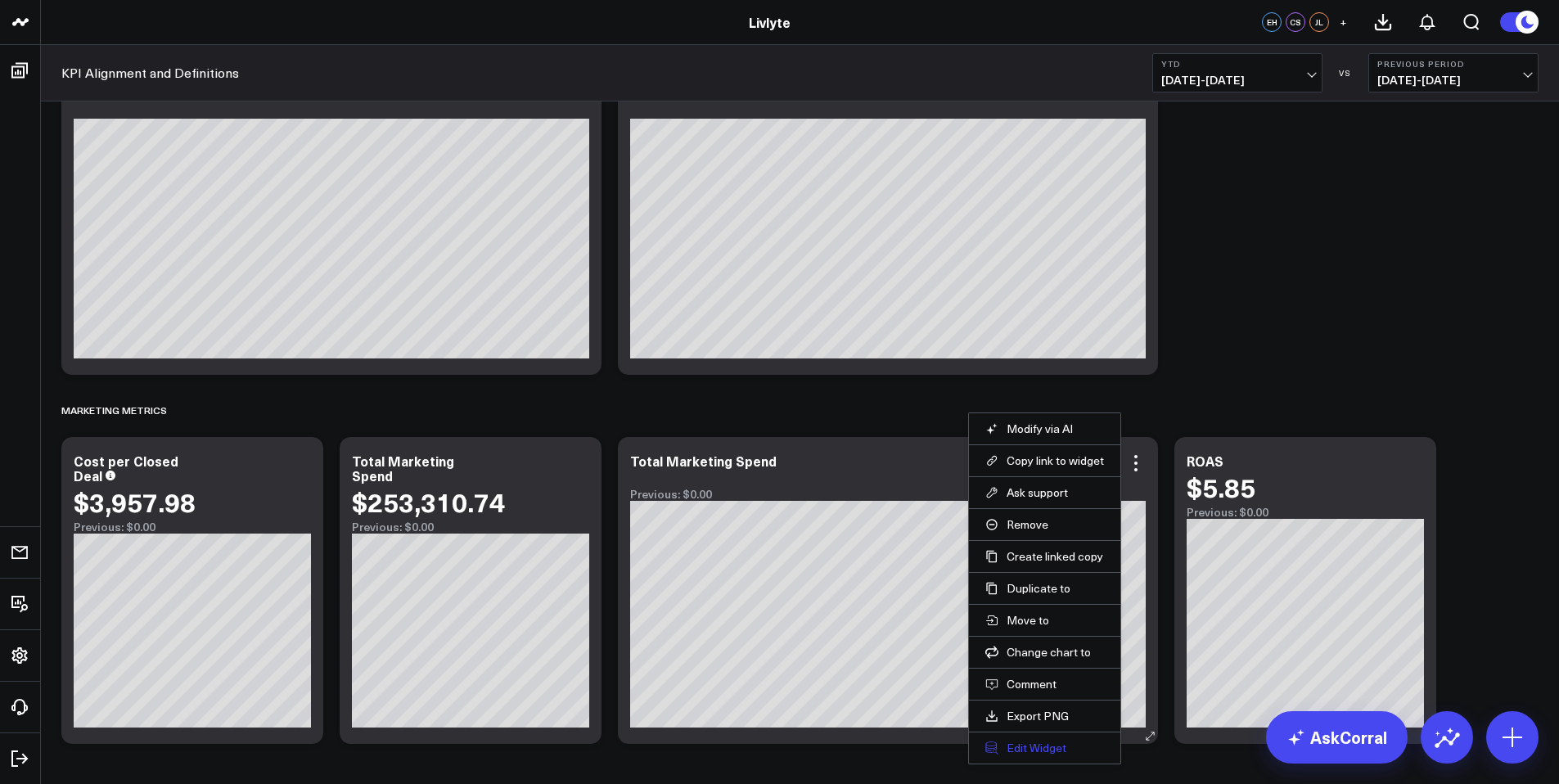
click at [998, 743] on button "Edit Widget" at bounding box center [1045, 747] width 118 height 15
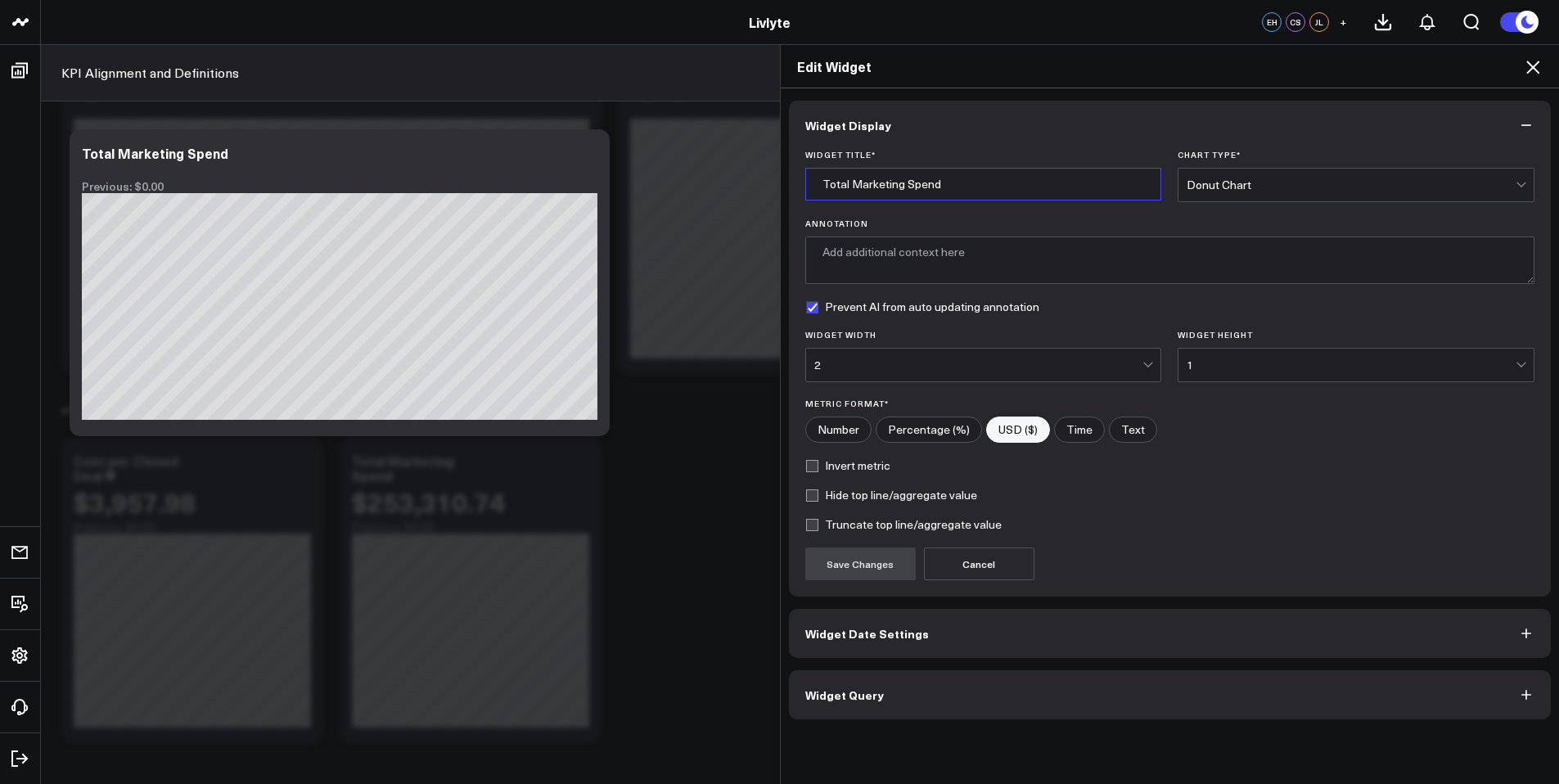
click at [965, 197] on input "Total Marketing Spend" at bounding box center [984, 184] width 357 height 33
type input "Total Marketing Spend Per Channel"
click at [1061, 301] on div "Prevent AI from auto updating annotation" at bounding box center [1171, 306] width 730 height 13
click at [881, 565] on button "Save Changes" at bounding box center [861, 564] width 111 height 33
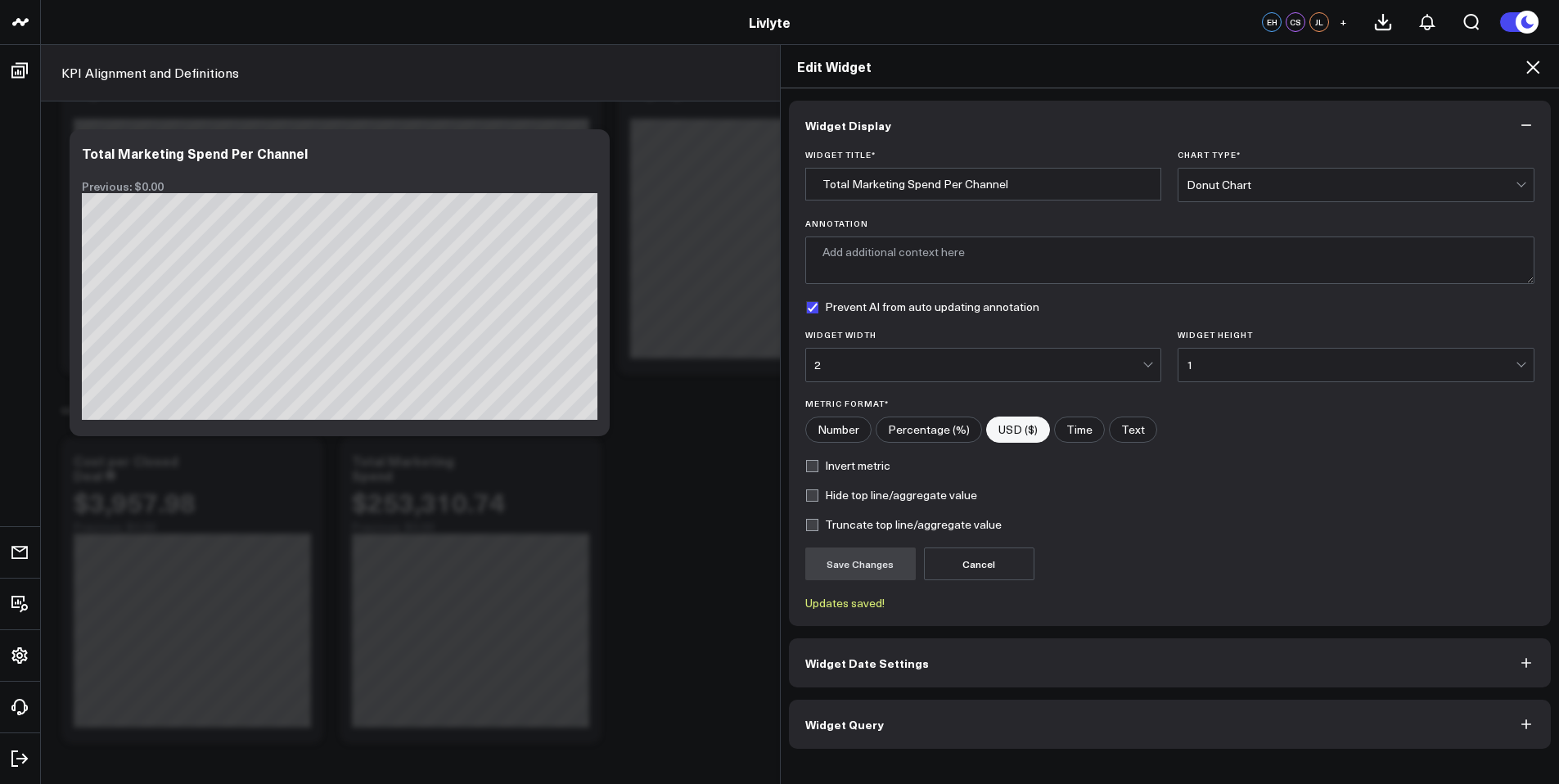
click at [1536, 73] on icon at bounding box center [1533, 67] width 19 height 19
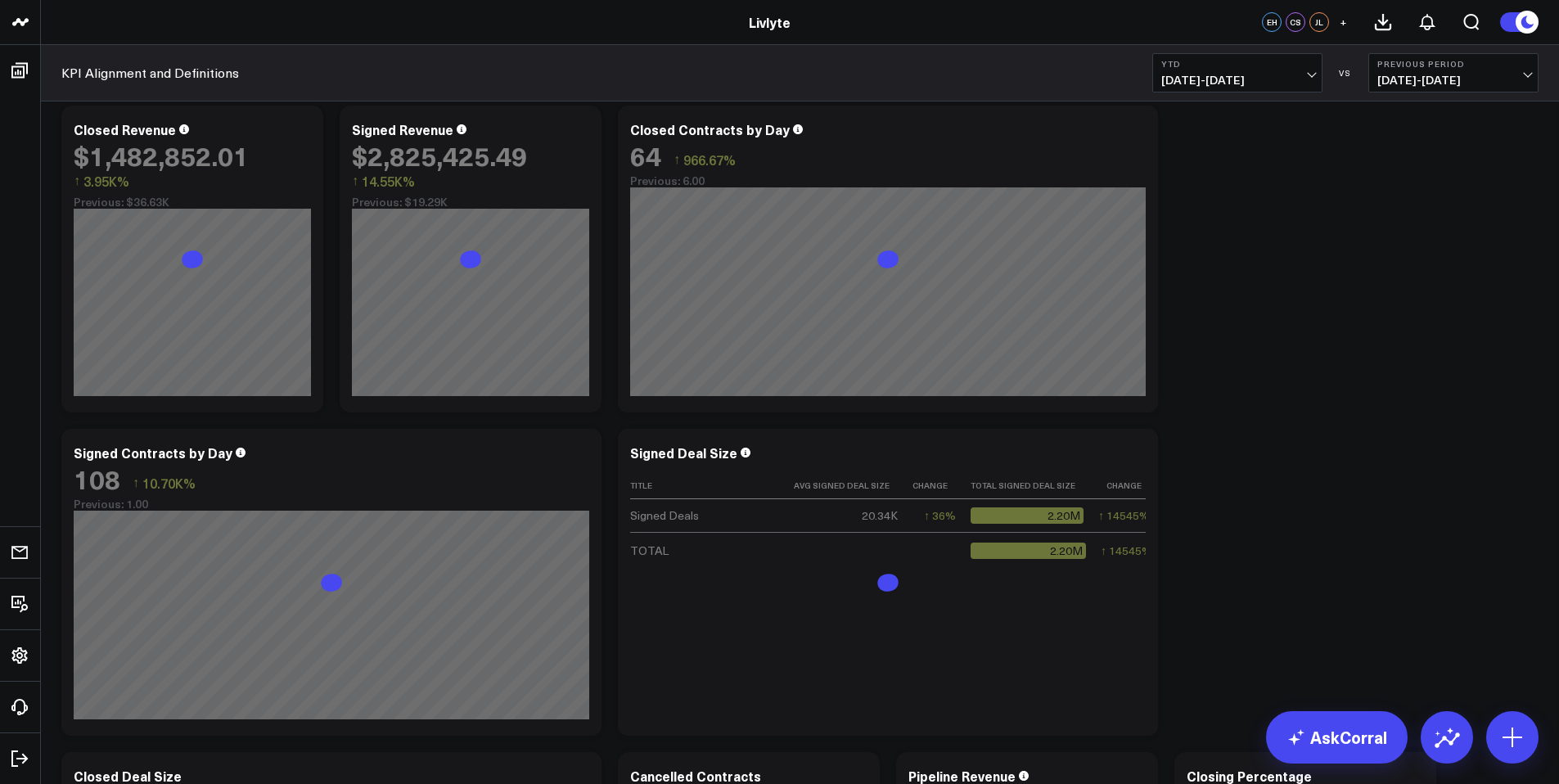
scroll to position [334, 0]
